Goal: Information Seeking & Learning: Learn about a topic

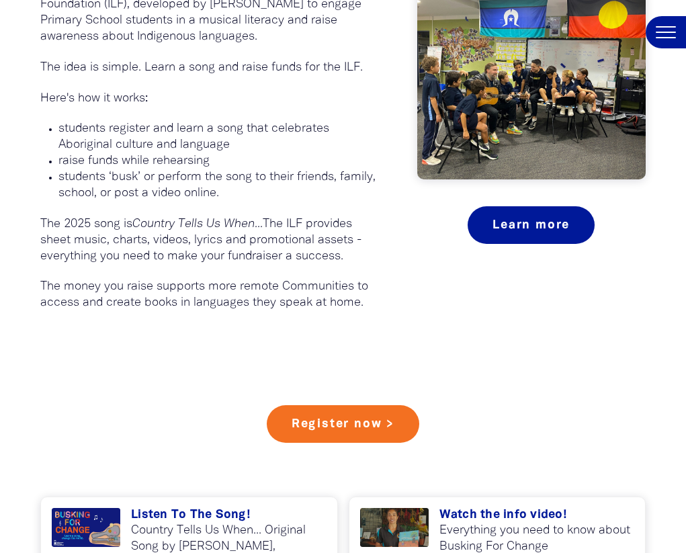
scroll to position [814, 0]
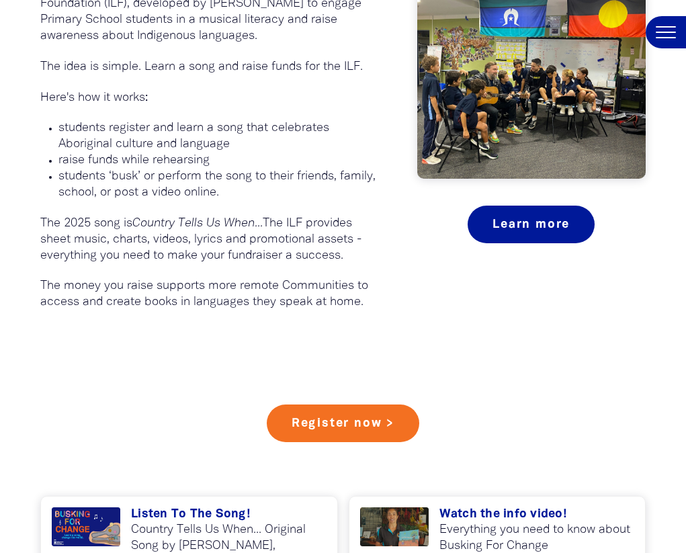
drag, startPoint x: 60, startPoint y: 247, endPoint x: 159, endPoint y: 243, distance: 98.2
click at [128, 153] on p "students register and learn a song that celebrates Aboriginal culture and langu…" at bounding box center [217, 136] width 318 height 32
click at [241, 153] on p "students register and learn a song that celebrates Aboriginal culture and langu…" at bounding box center [217, 136] width 318 height 32
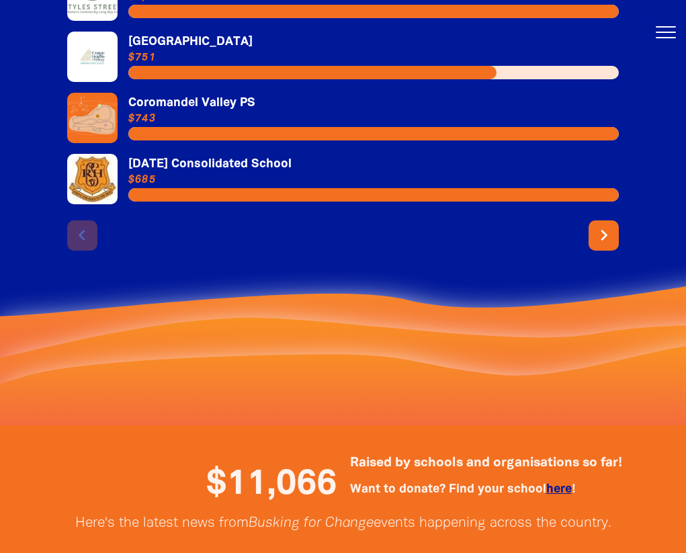
scroll to position [2979, 0]
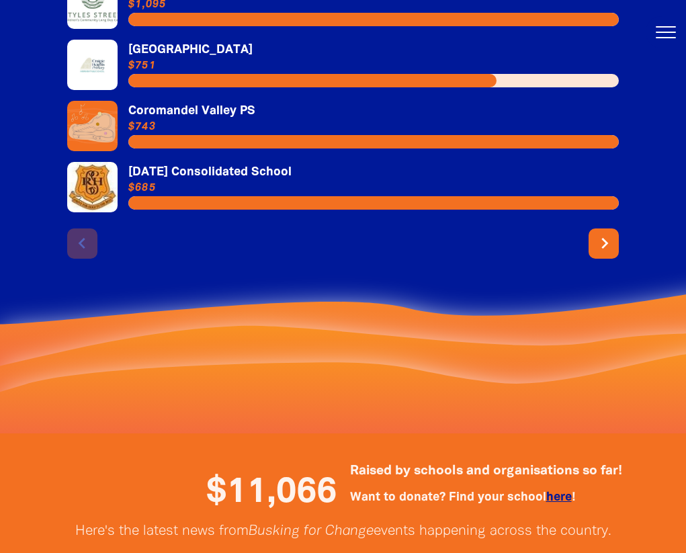
click at [613, 254] on icon "chevron_right" at bounding box center [605, 243] width 22 height 22
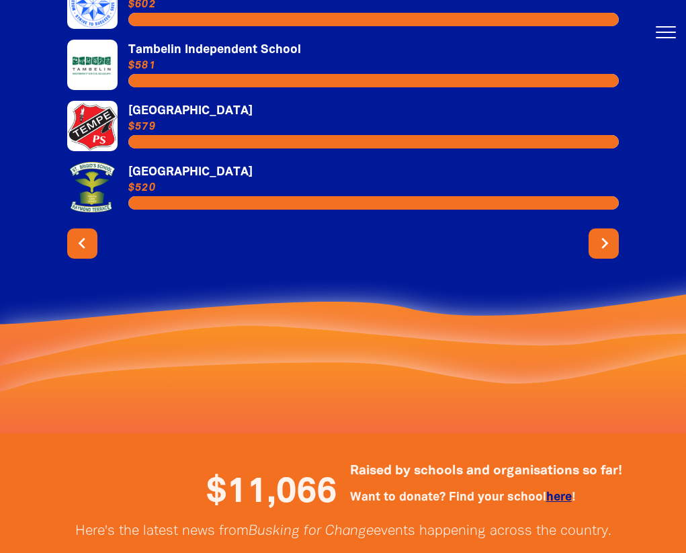
click at [607, 254] on icon "chevron_right" at bounding box center [605, 243] width 22 height 22
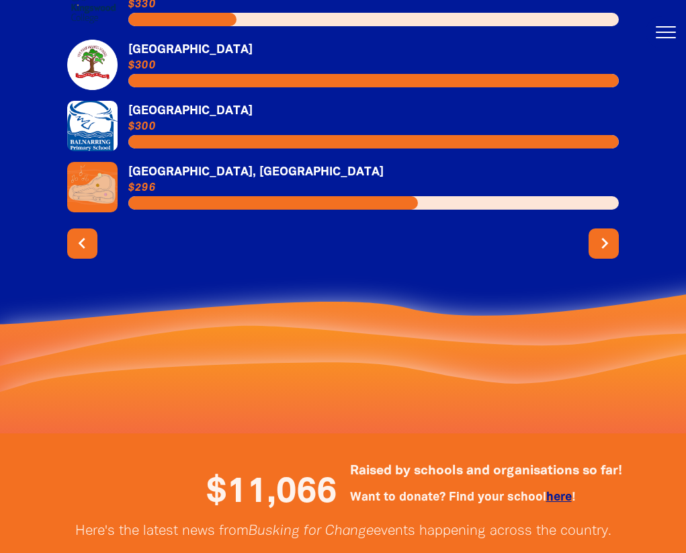
click at [607, 254] on icon "chevron_right" at bounding box center [605, 243] width 22 height 22
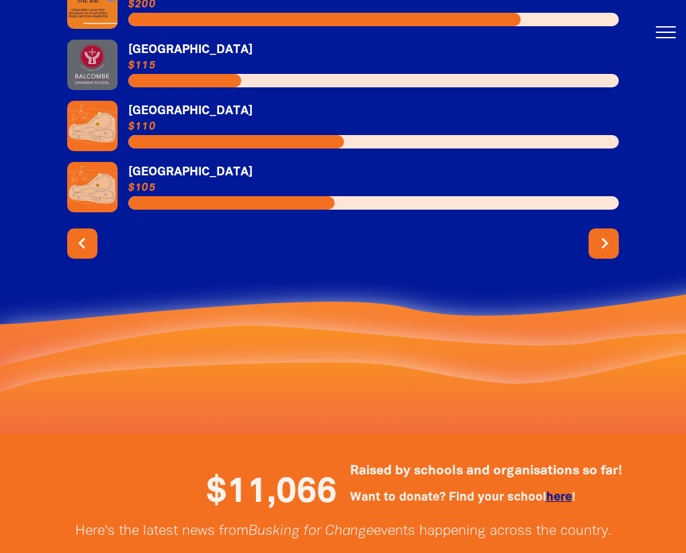
click at [607, 254] on icon "chevron_right" at bounding box center [605, 243] width 22 height 22
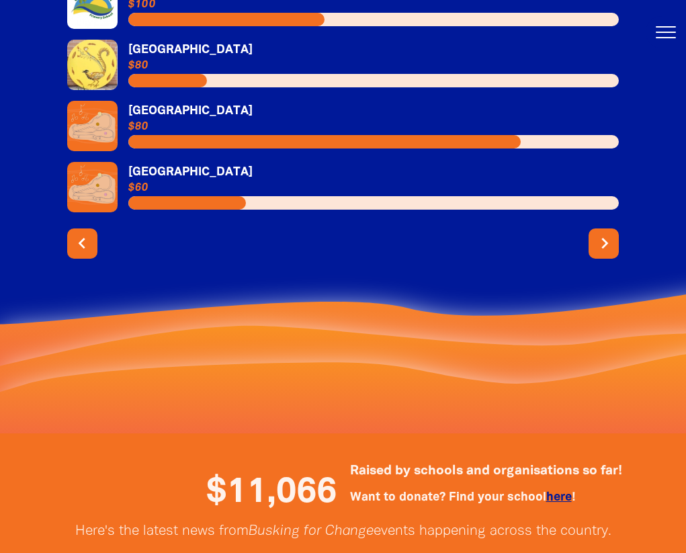
scroll to position [2989, 0]
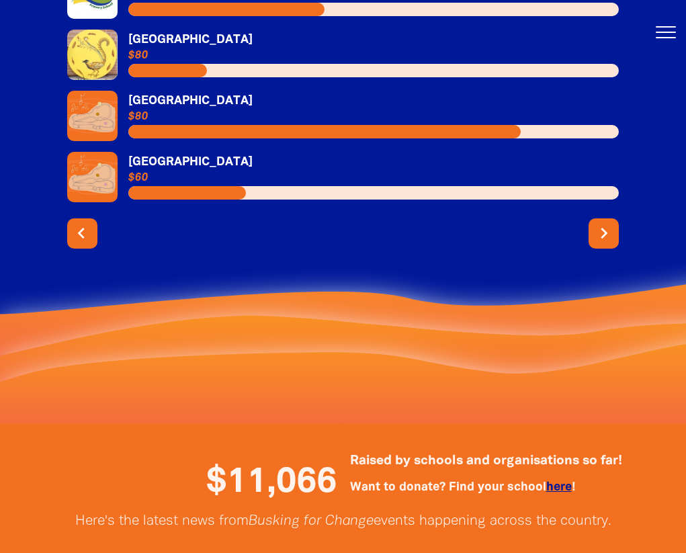
click at [80, 244] on icon "chevron_left" at bounding box center [82, 233] width 22 height 22
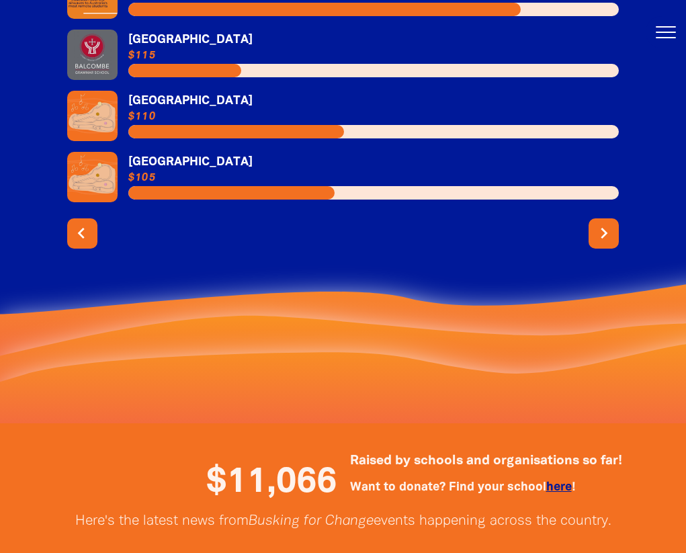
click at [73, 244] on icon "chevron_left" at bounding box center [82, 233] width 22 height 22
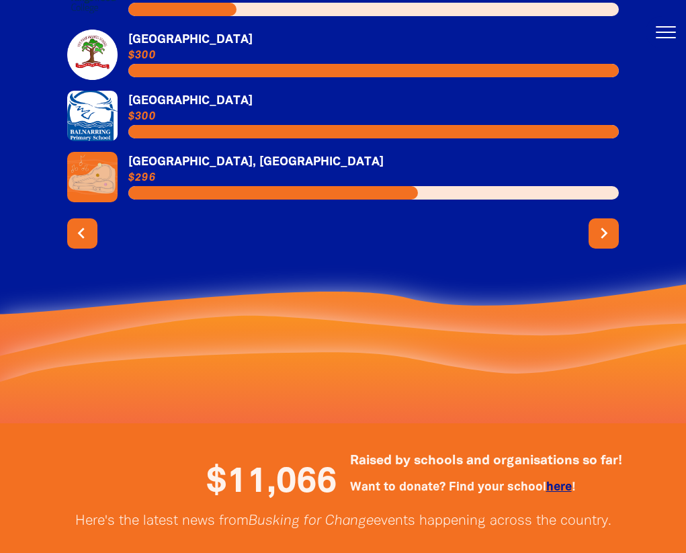
click at [77, 244] on icon "chevron_left" at bounding box center [82, 233] width 22 height 22
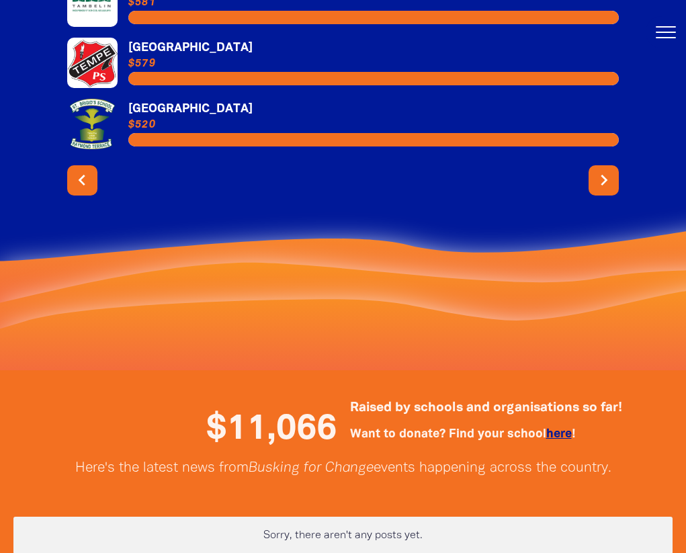
scroll to position [2954, 0]
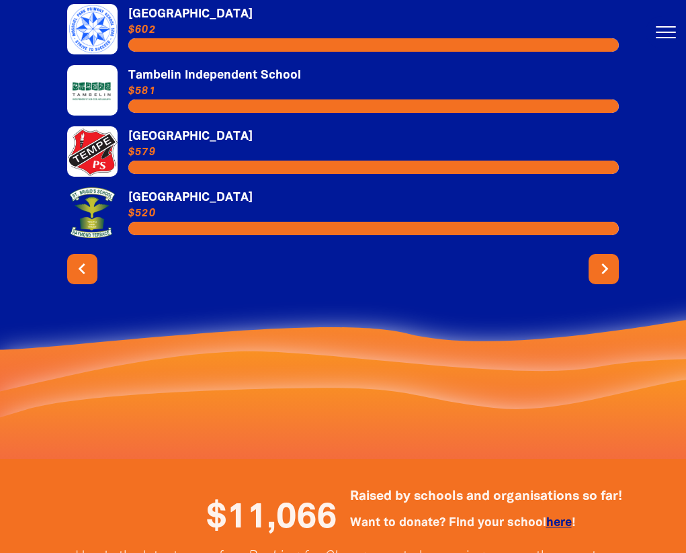
click at [597, 280] on icon "chevron_right" at bounding box center [605, 269] width 22 height 22
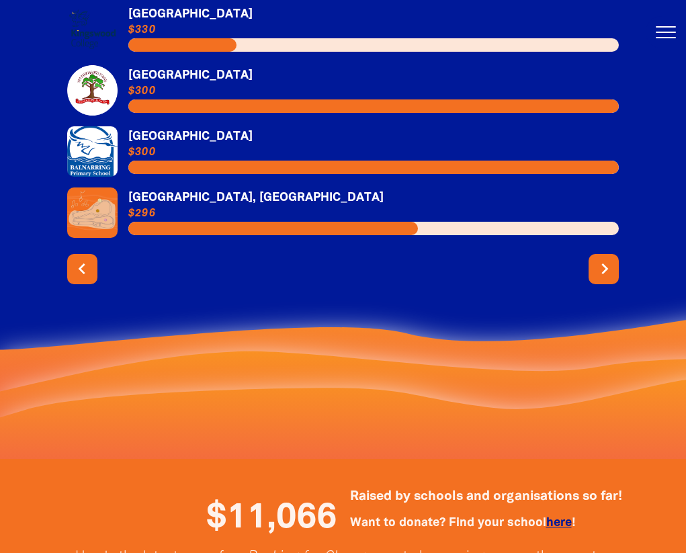
click at [601, 280] on icon "chevron_right" at bounding box center [605, 269] width 22 height 22
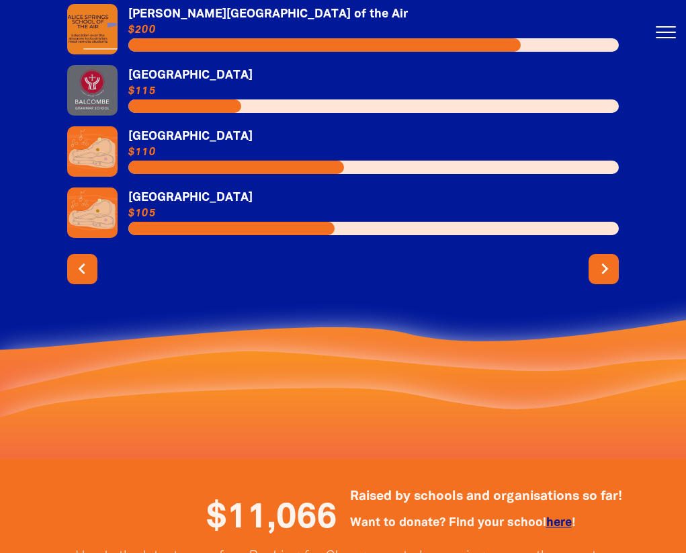
click at [609, 280] on icon "chevron_right" at bounding box center [605, 269] width 22 height 22
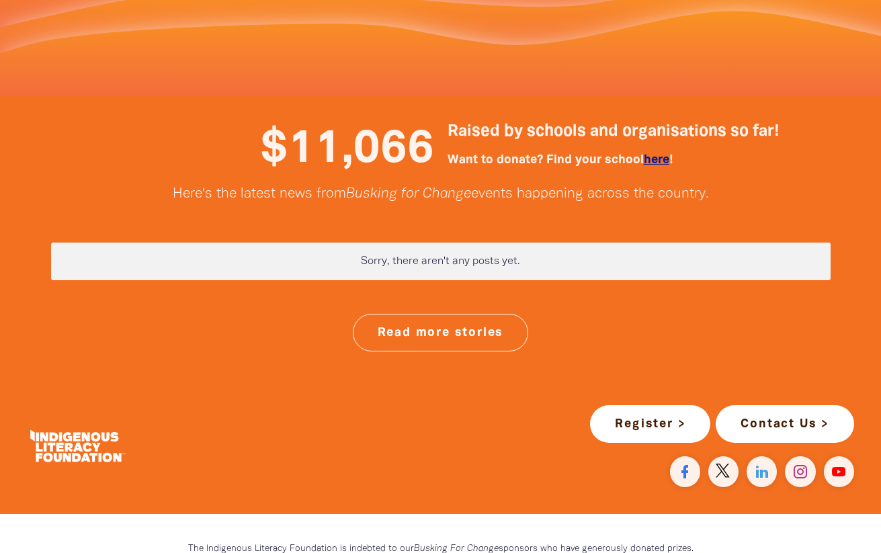
scroll to position [3424, 0]
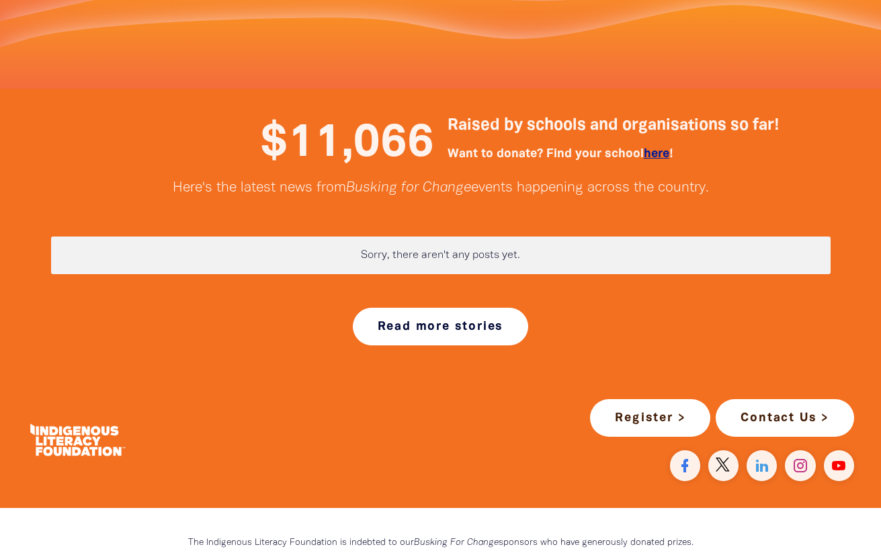
click at [499, 318] on link "Read more stories" at bounding box center [441, 327] width 176 height 38
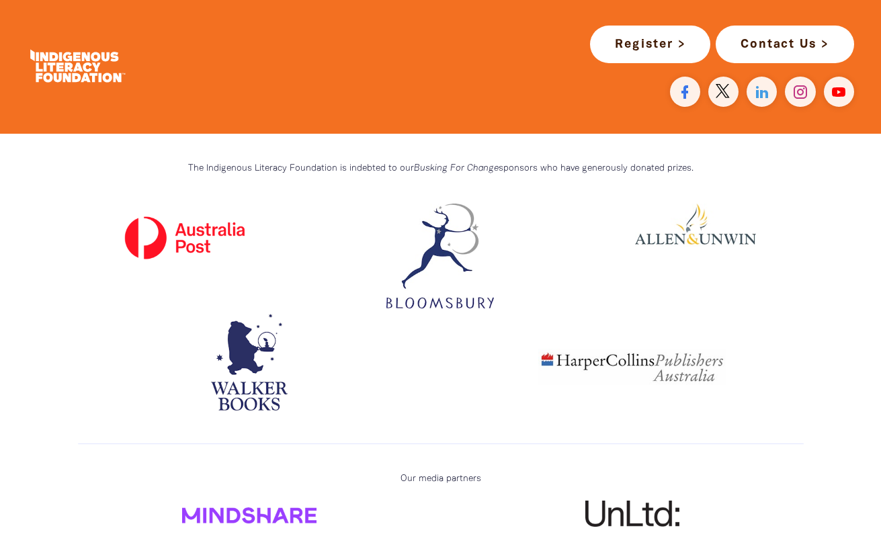
scroll to position [511, 0]
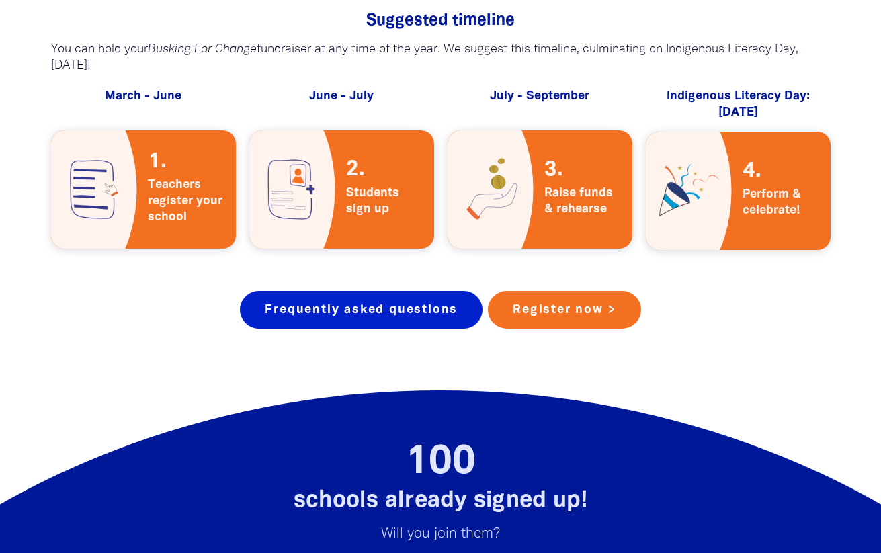
scroll to position [2403, 0]
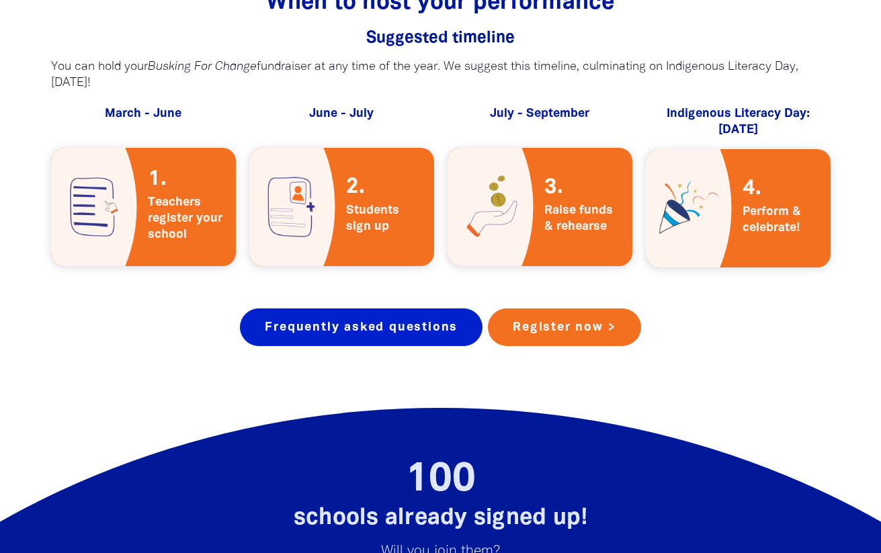
click at [458, 308] on link "Frequently asked questions" at bounding box center [361, 327] width 243 height 38
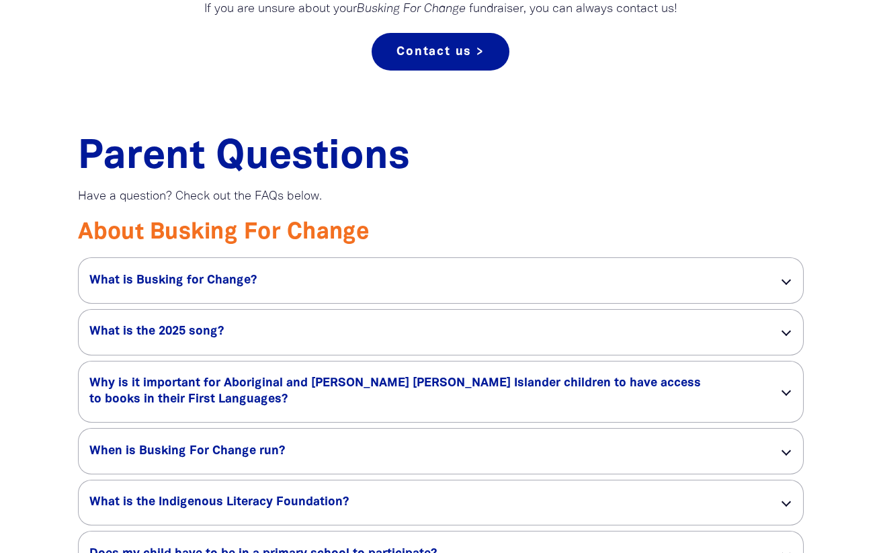
scroll to position [907, 0]
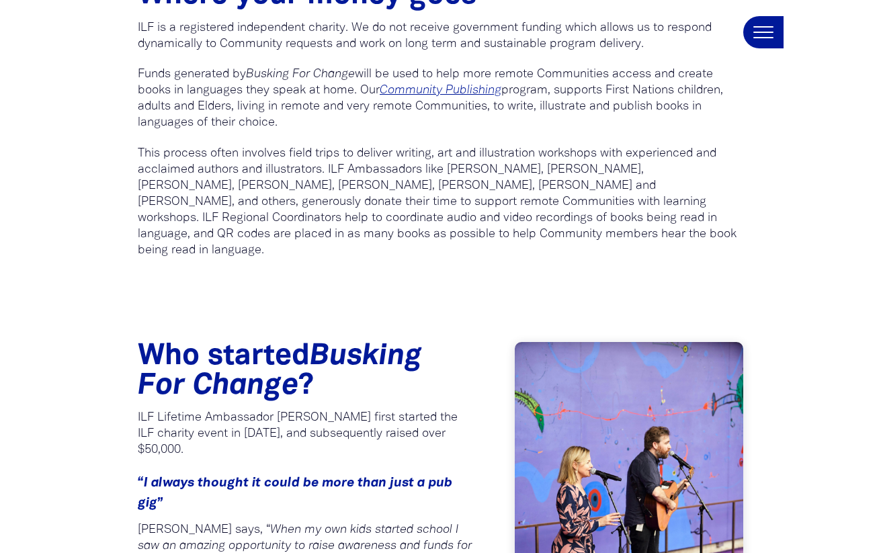
scroll to position [900, 0]
